Goal: Information Seeking & Learning: Check status

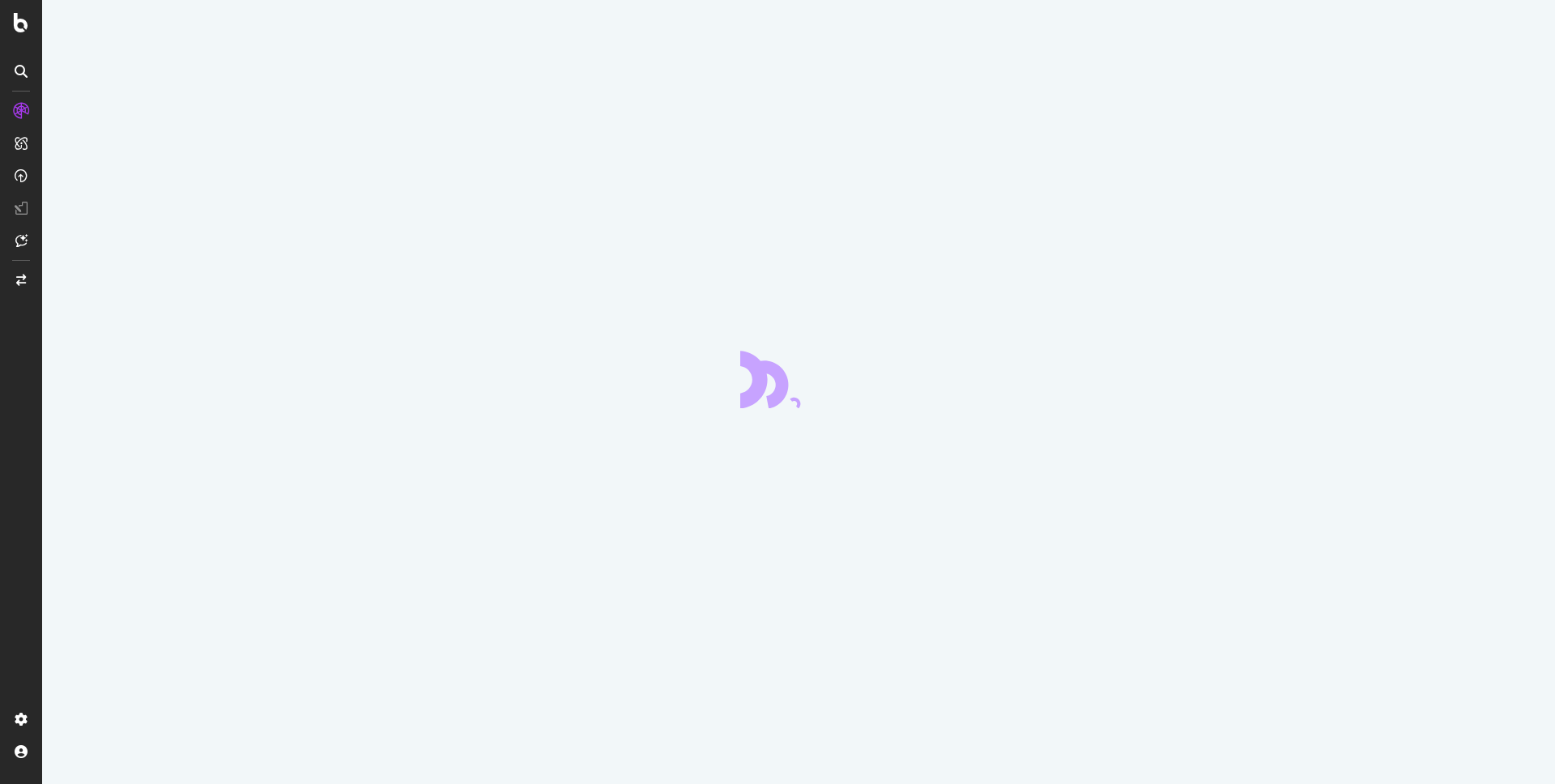
scroll to position [1317, 0]
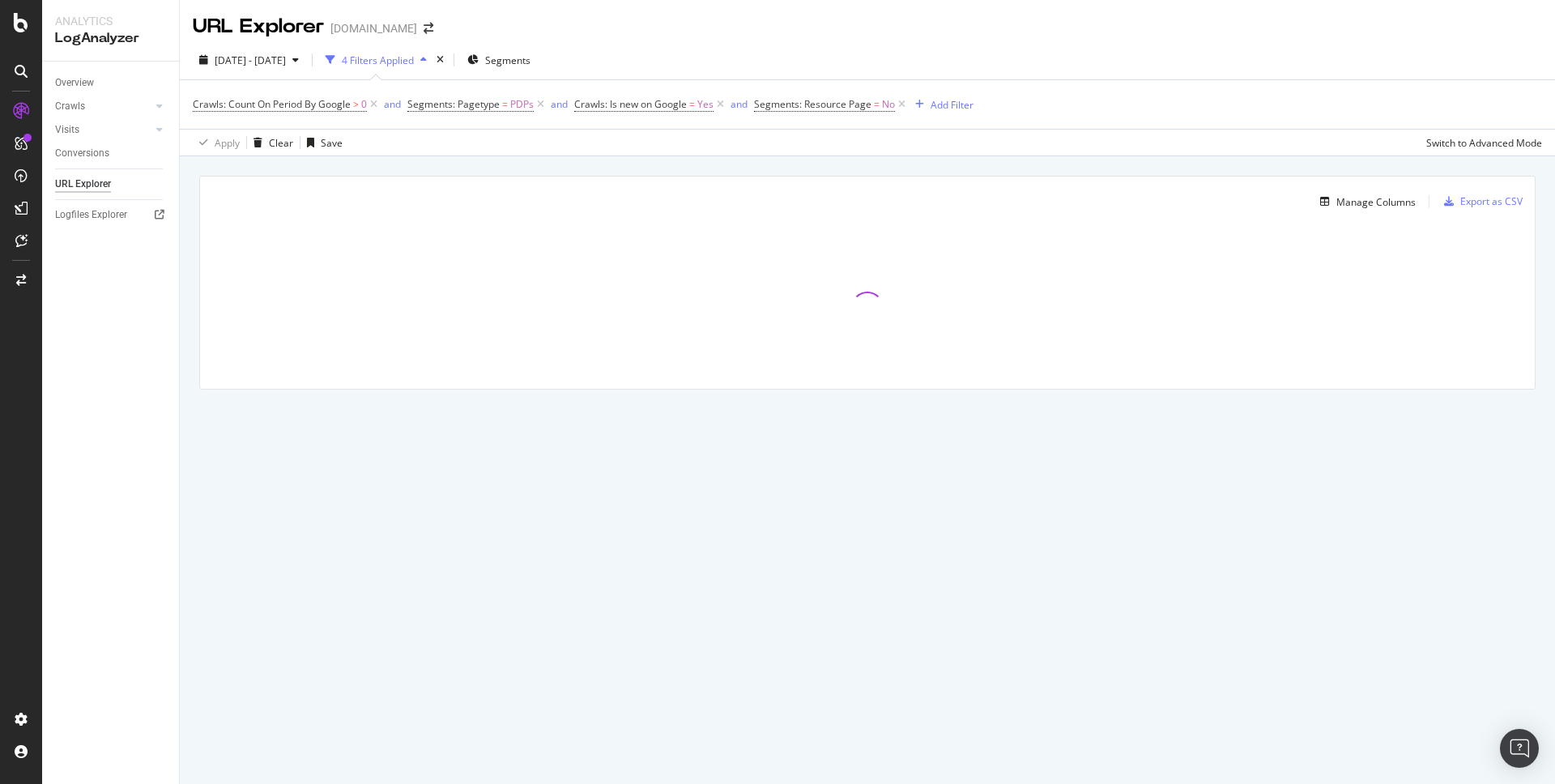
drag, startPoint x: 1171, startPoint y: 442, endPoint x: 1173, endPoint y: 432, distance: 10.2
click at [1171, 441] on div "Manage Columns Export as CSV Full URL Crawls: Count On Period By Google Crawls:…" at bounding box center [867, 301] width 1375 height 289
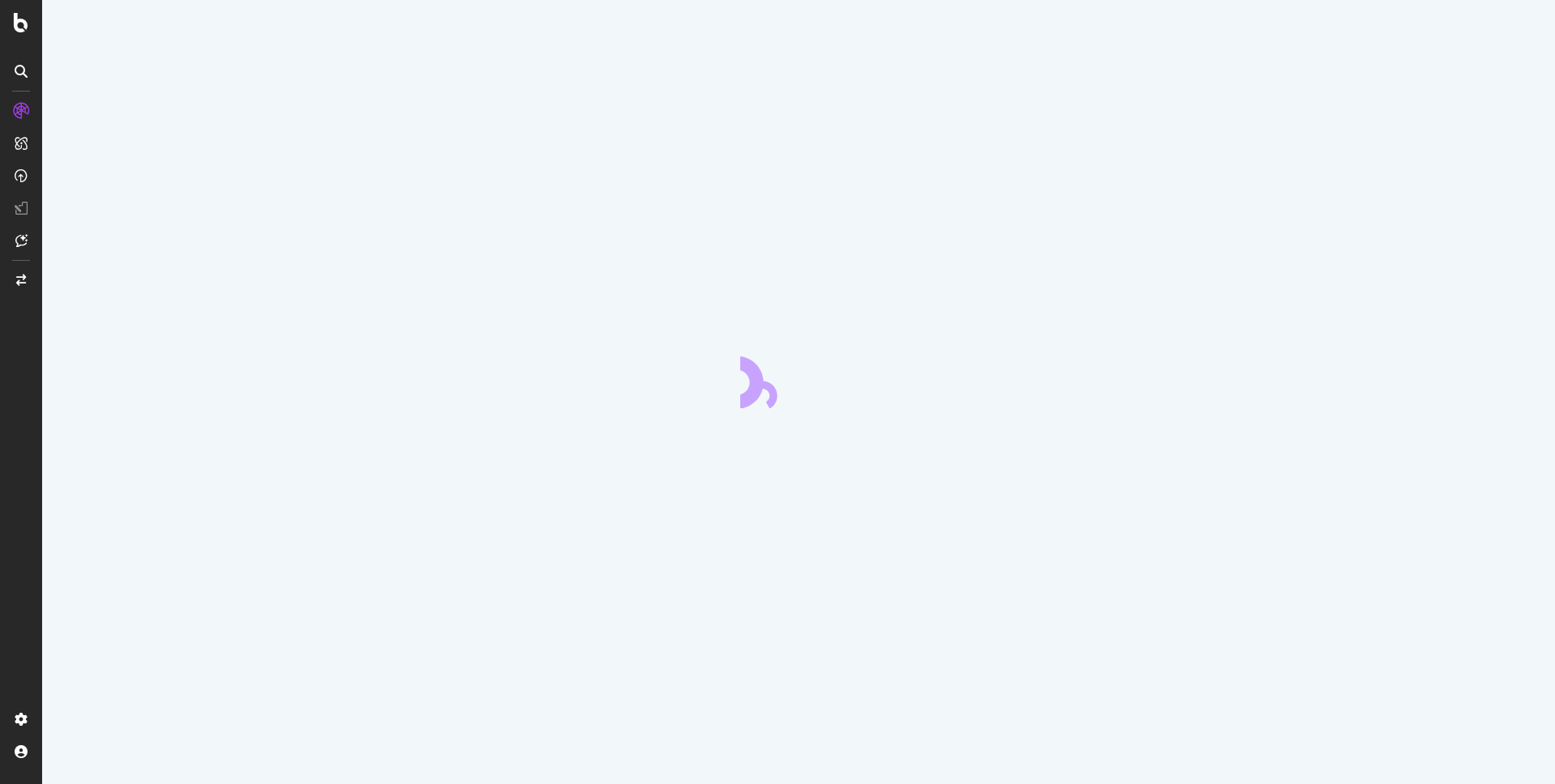
scroll to position [1317, 0]
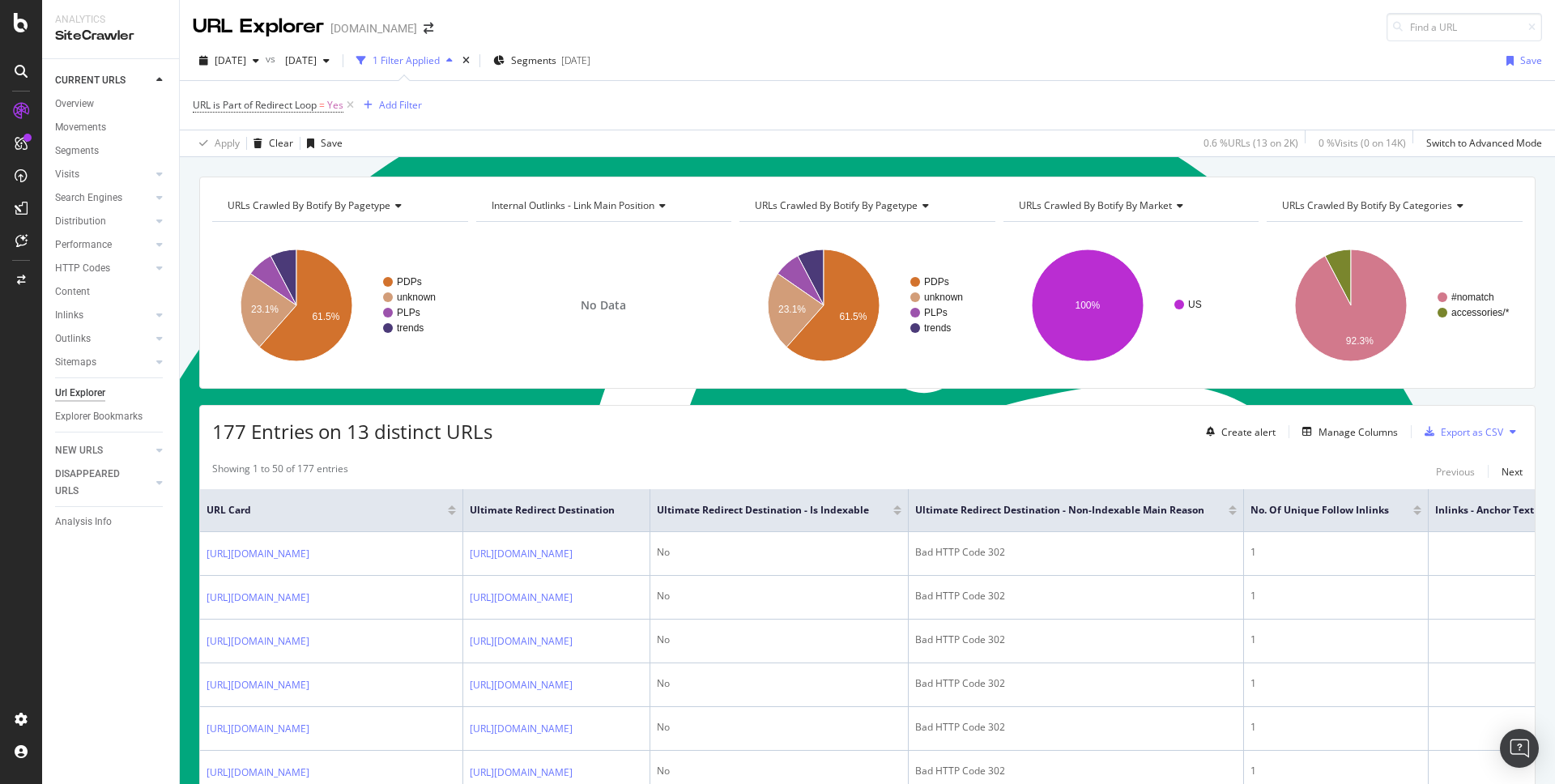
click at [1299, 69] on div "2025 Jul. 25th vs 2025 Jun. 27th 1 Filter Applied Segments 2025-07-08 Save" at bounding box center [867, 64] width 1375 height 32
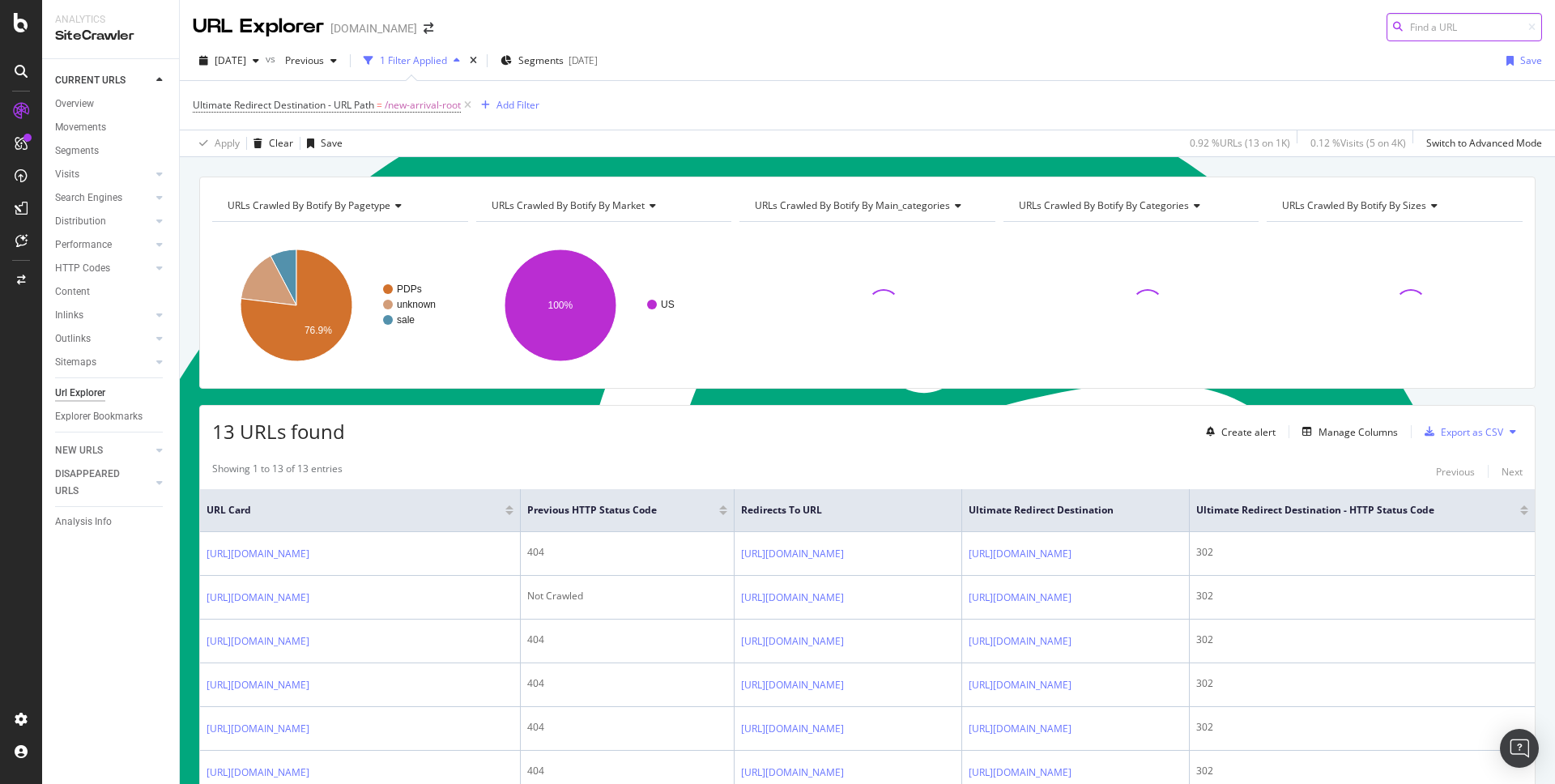
scroll to position [1317, 0]
